Goal: Obtain resource: Obtain resource

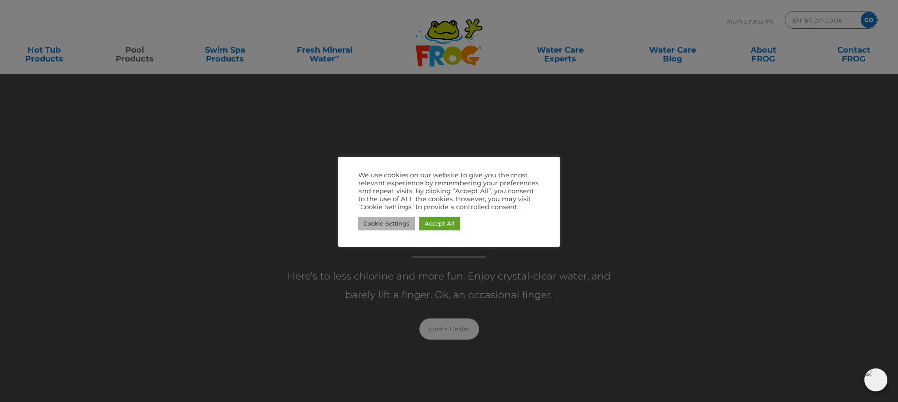
click at [393, 219] on link "Cookie Settings" at bounding box center [386, 224] width 57 height 14
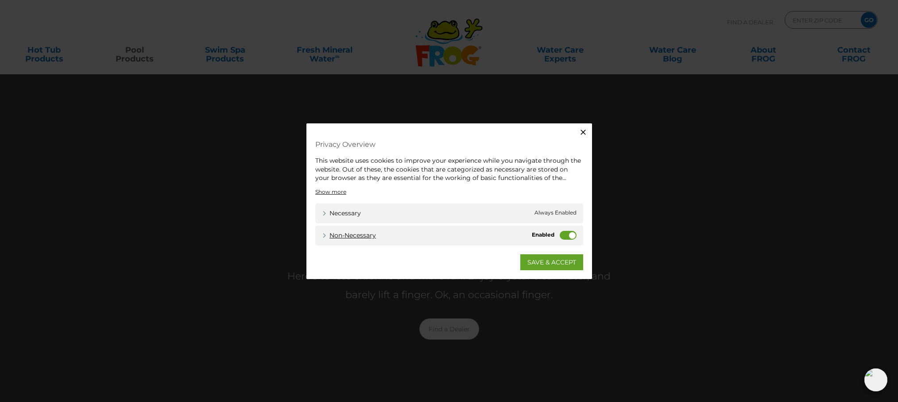
click at [333, 236] on link "Non-necessary" at bounding box center [349, 235] width 54 height 9
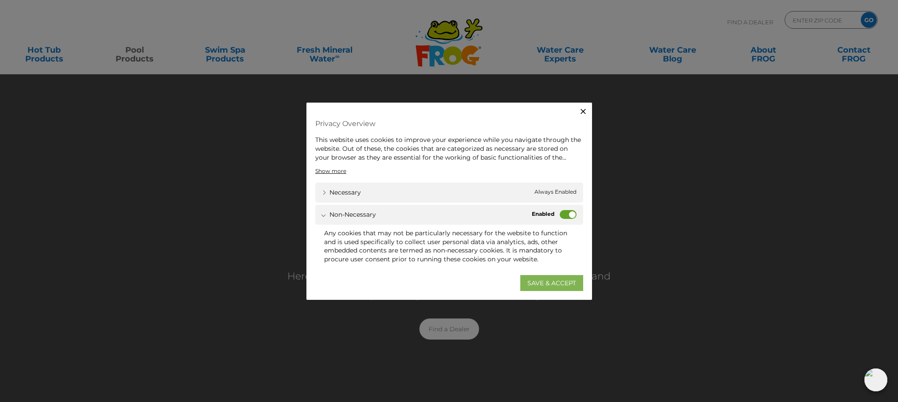
click at [537, 279] on link "SAVE & ACCEPT" at bounding box center [551, 283] width 63 height 16
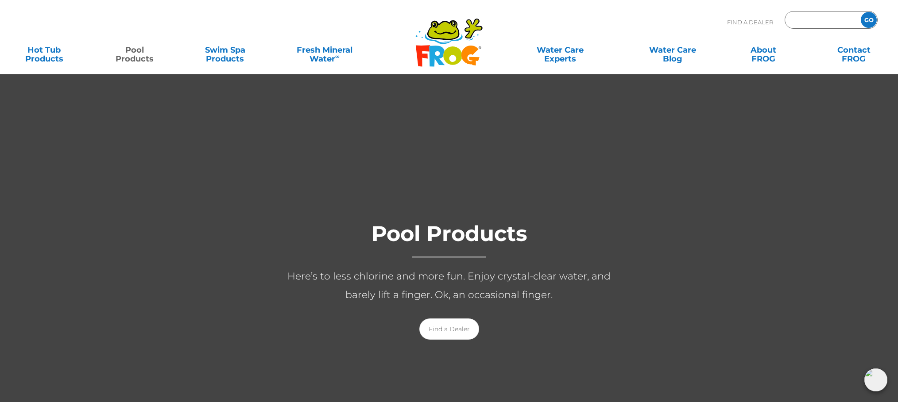
click at [817, 19] on input "Zip Code Form" at bounding box center [822, 20] width 60 height 13
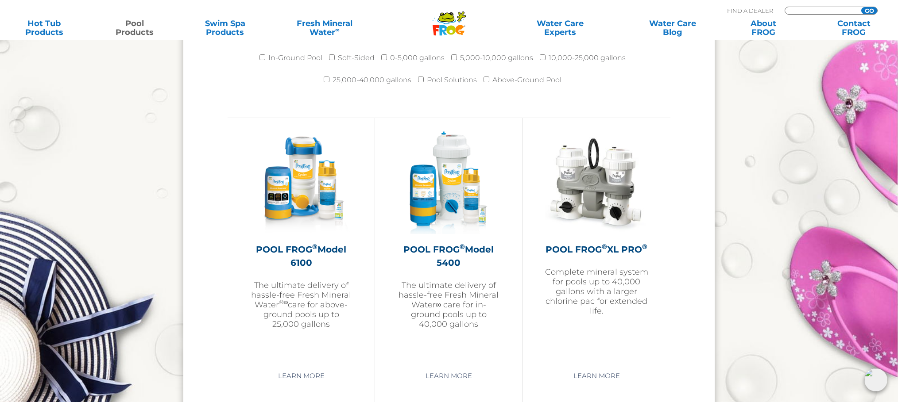
scroll to position [1229, 0]
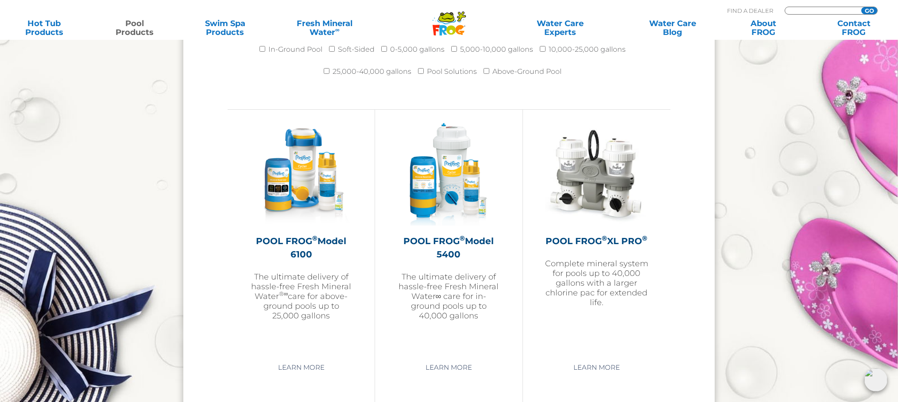
click at [798, 9] on input "Zip Code Form" at bounding box center [822, 11] width 60 height 8
type input "rebat"
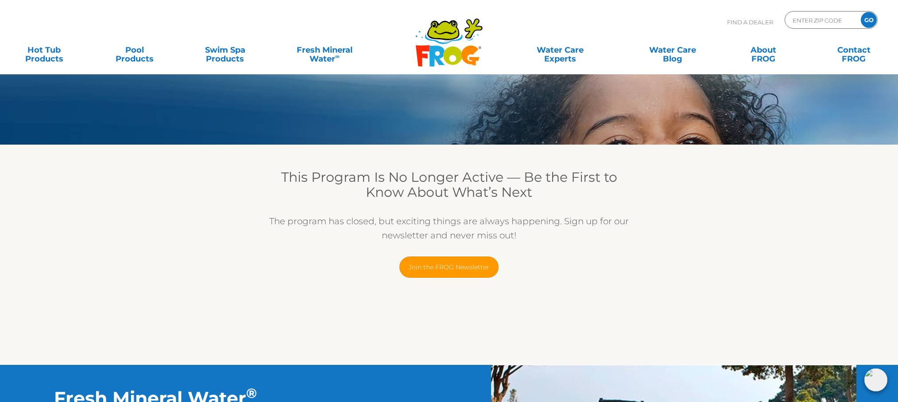
scroll to position [45, 0]
